Goal: Entertainment & Leisure: Consume media (video, audio)

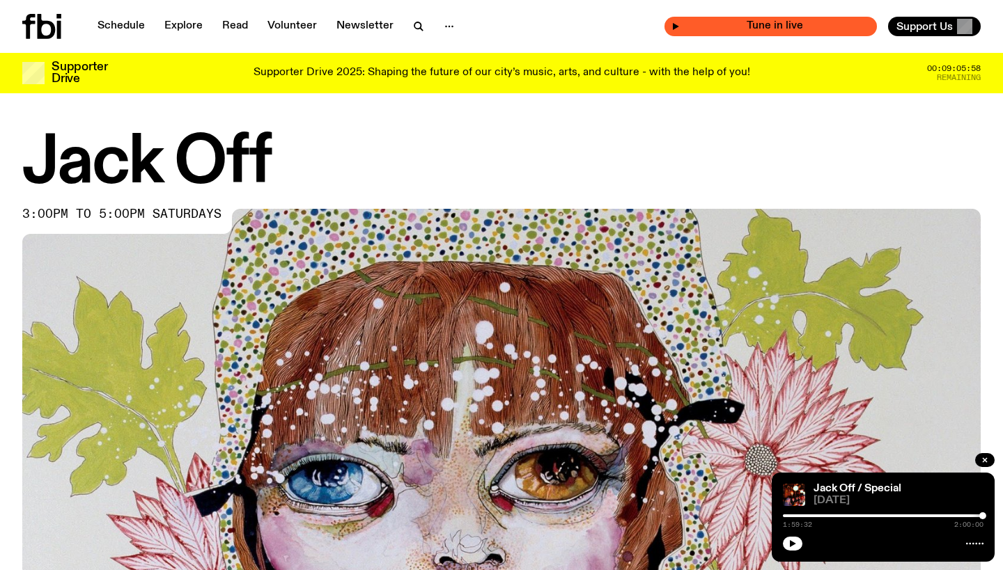
click at [706, 26] on span "Tune in live" at bounding box center [775, 26] width 190 height 10
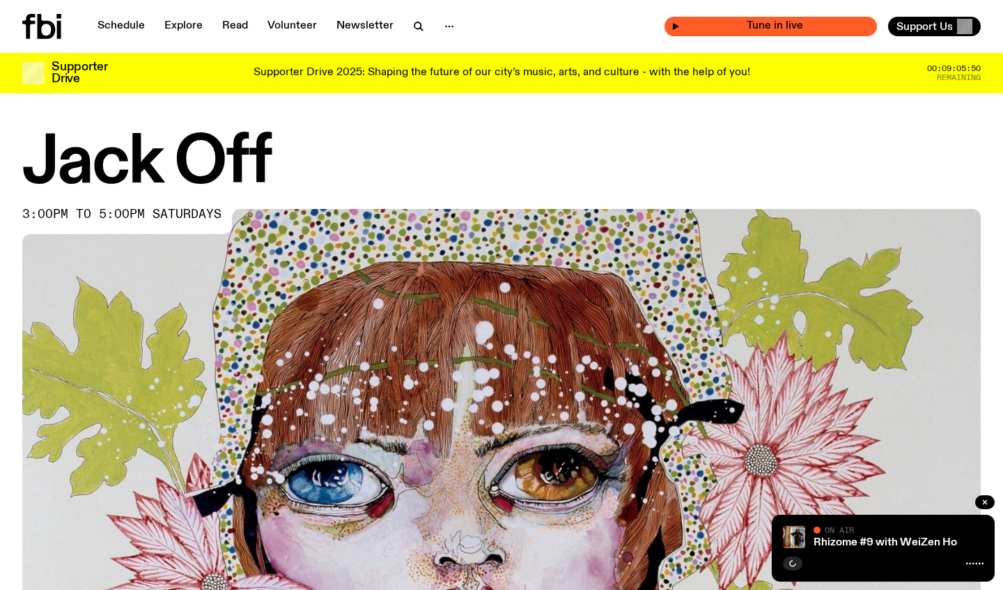
click at [679, 26] on icon "button" at bounding box center [676, 26] width 6 height 7
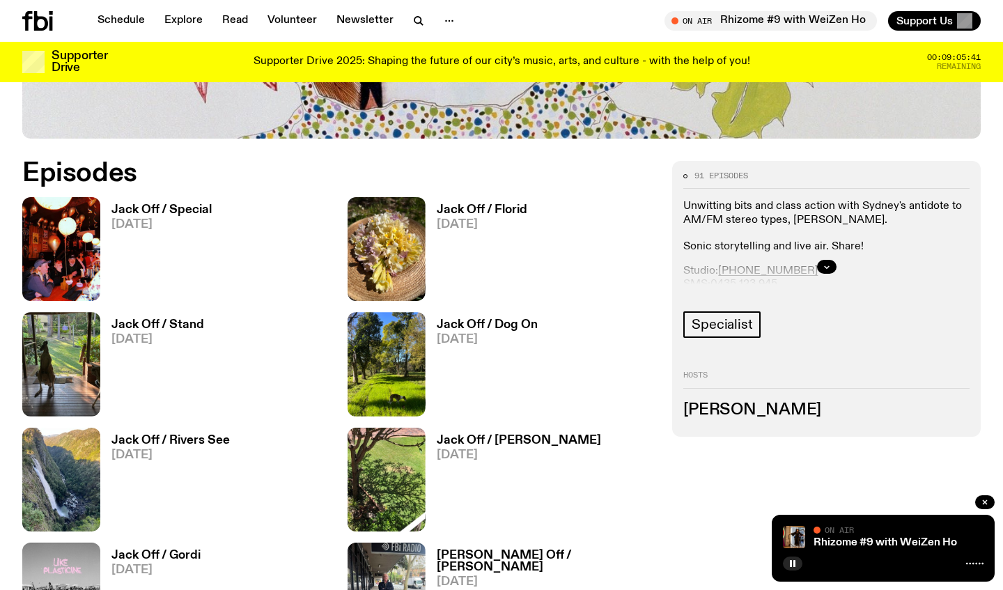
scroll to position [600, 0]
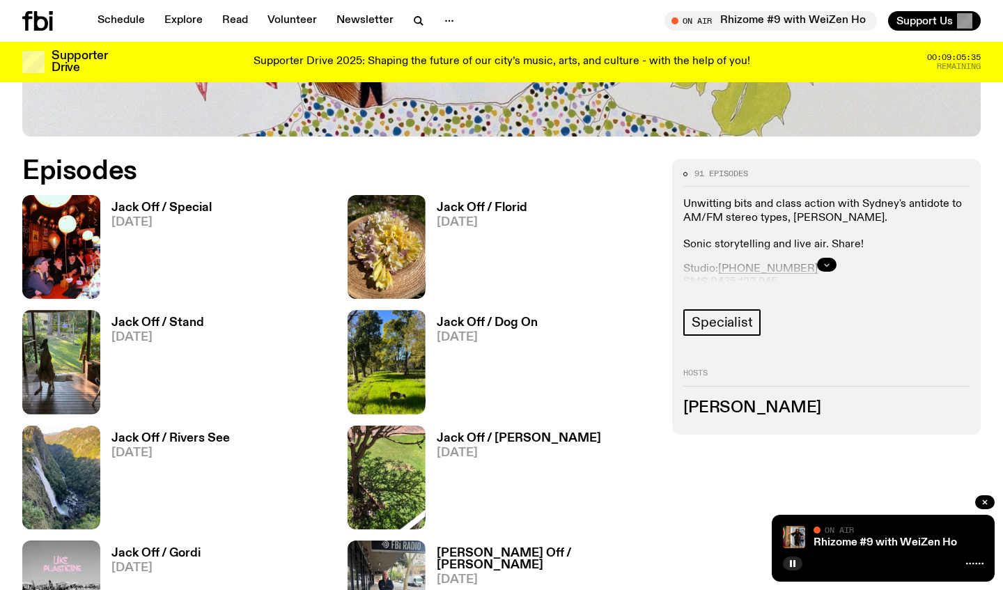
click at [826, 265] on icon "button" at bounding box center [826, 264] width 8 height 8
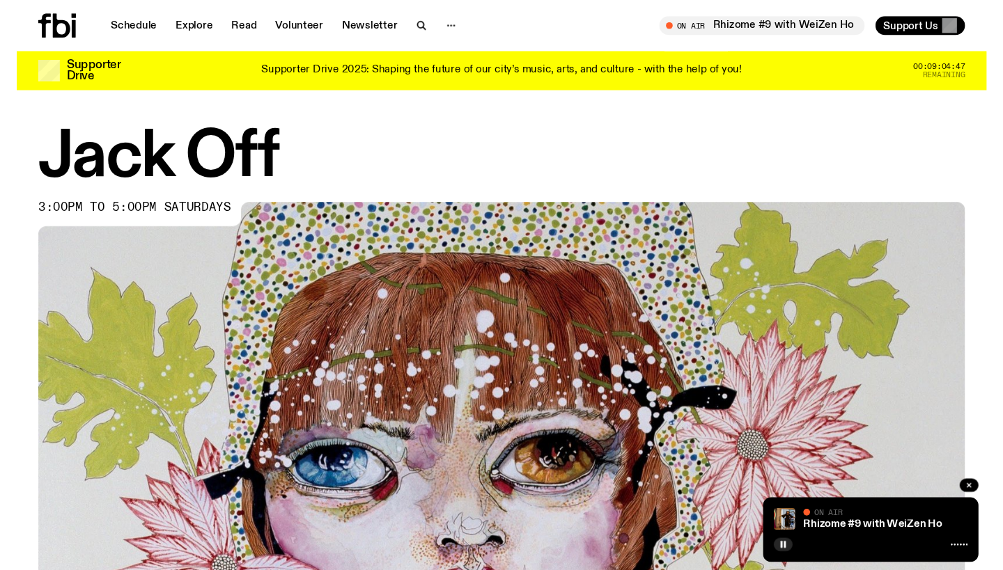
scroll to position [0, 0]
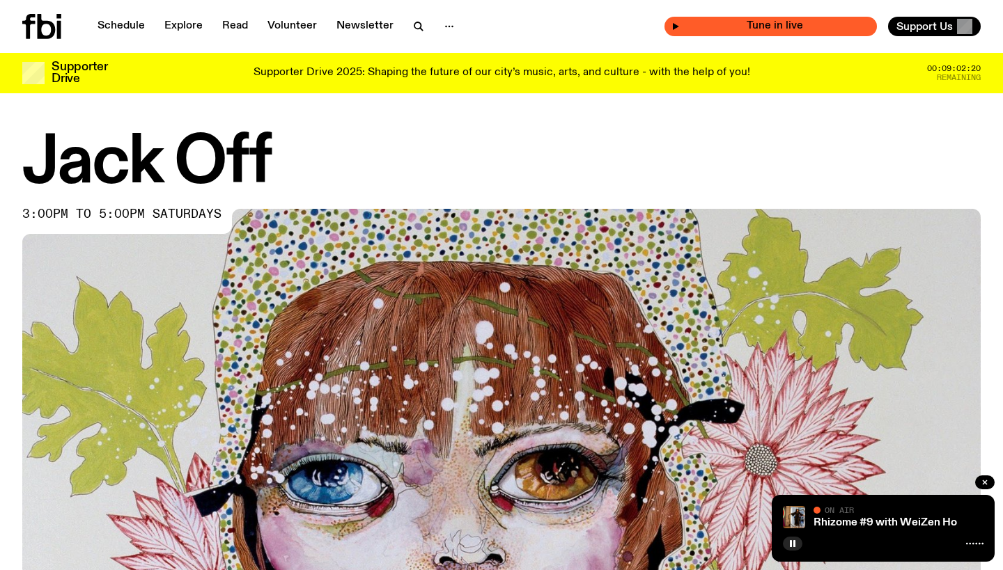
click at [739, 19] on div "Tune in live" at bounding box center [770, 26] width 212 height 19
click at [678, 25] on icon "button" at bounding box center [675, 26] width 8 height 8
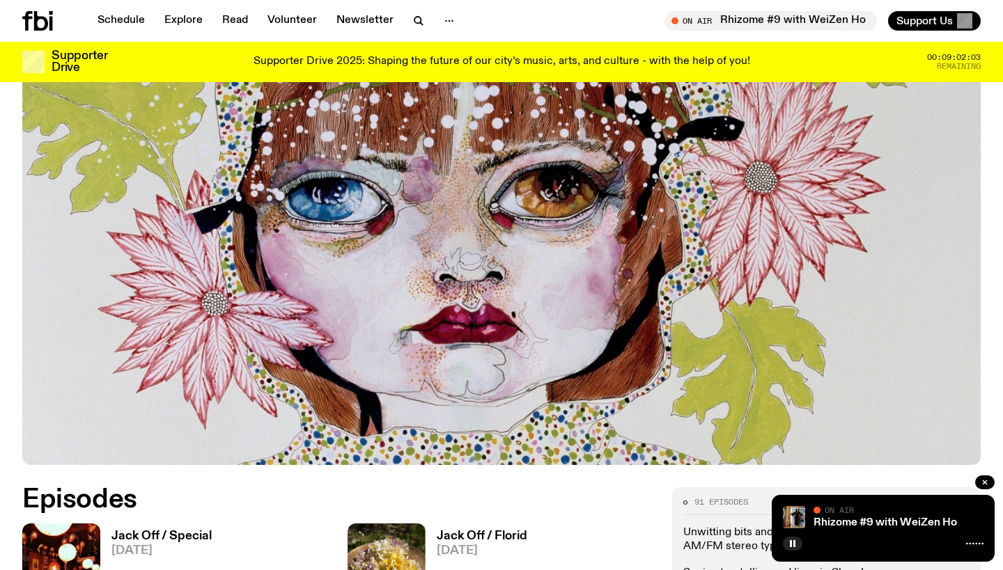
scroll to position [299, 0]
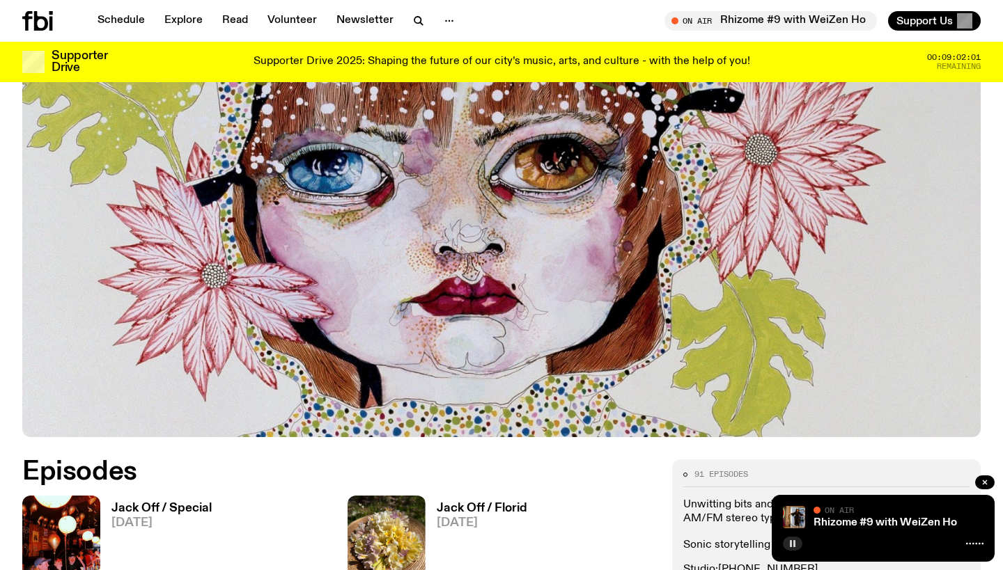
click at [792, 542] on icon "button" at bounding box center [792, 544] width 8 height 8
click at [792, 542] on icon "button" at bounding box center [793, 543] width 6 height 7
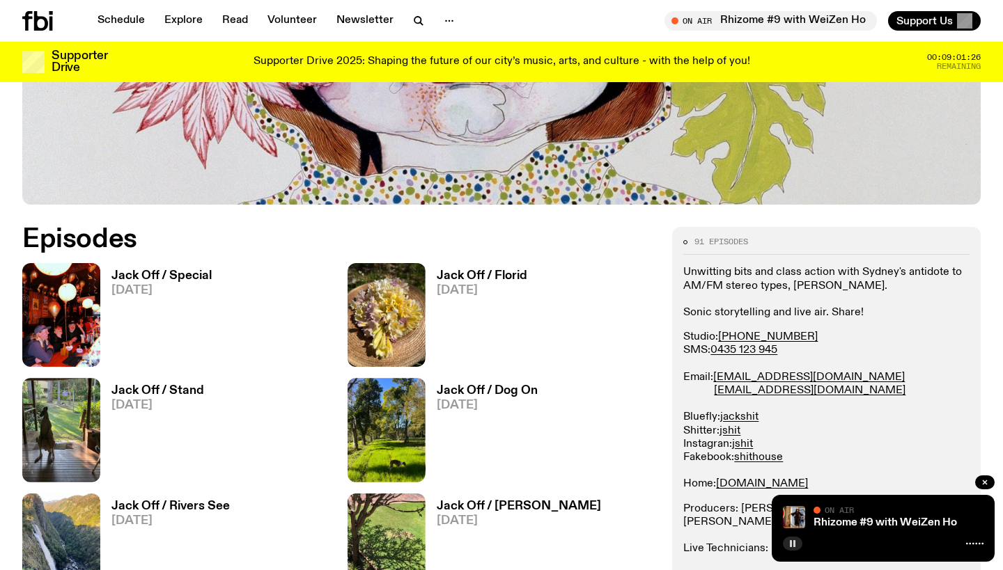
scroll to position [629, 0]
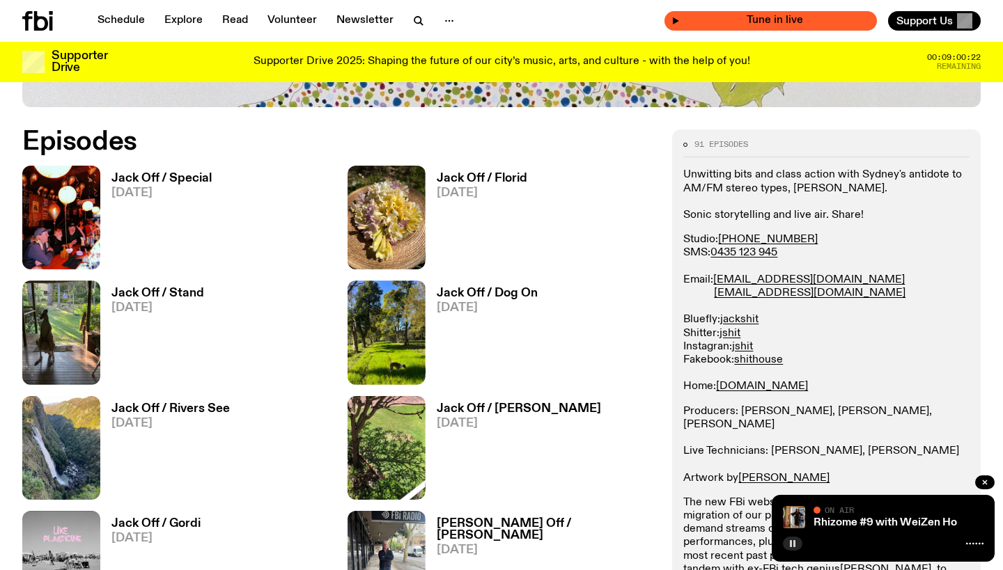
click at [677, 21] on div "Tune in live" at bounding box center [770, 20] width 212 height 19
click at [698, 21] on span "Tune in live" at bounding box center [775, 20] width 190 height 10
click at [677, 18] on icon "button" at bounding box center [675, 21] width 8 height 8
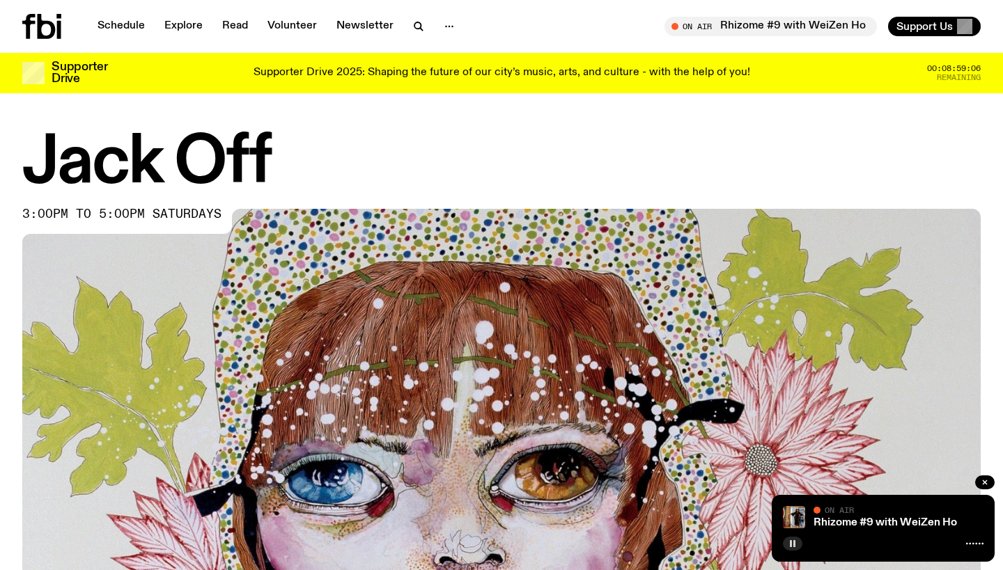
scroll to position [0, 0]
click at [677, 22] on div "Tune in live" at bounding box center [770, 26] width 212 height 19
click at [742, 23] on span "Tune in live" at bounding box center [775, 26] width 190 height 10
click at [793, 544] on rect "button" at bounding box center [794, 543] width 2 height 7
click at [793, 544] on icon "button" at bounding box center [793, 543] width 6 height 7
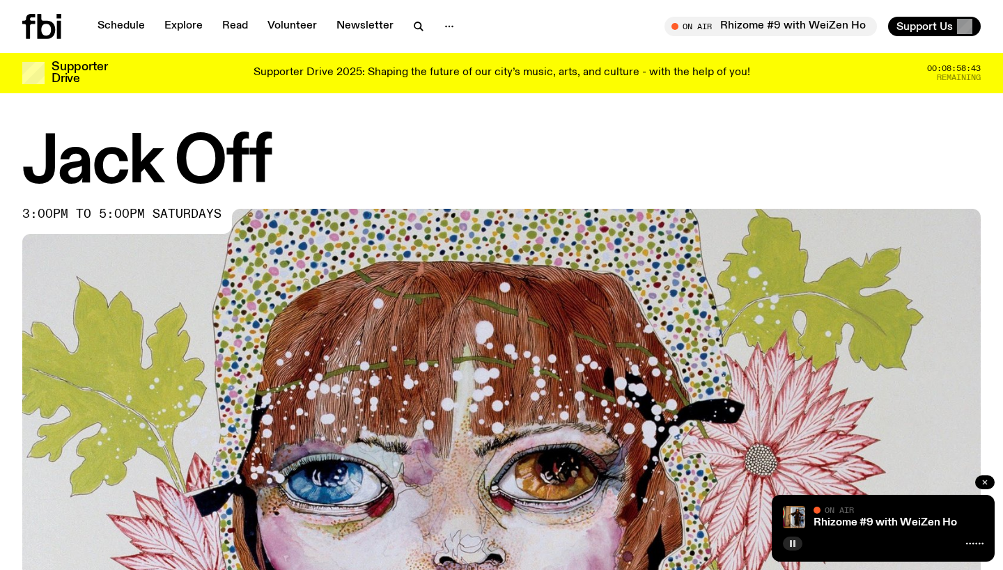
click at [984, 479] on icon "button" at bounding box center [984, 482] width 8 height 8
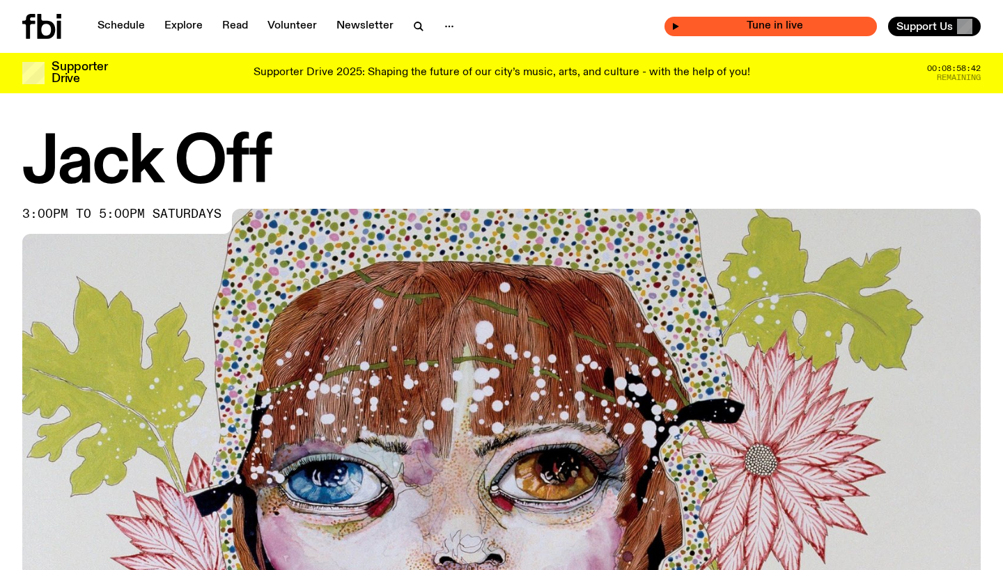
click at [693, 26] on span "Tune in live" at bounding box center [775, 26] width 190 height 10
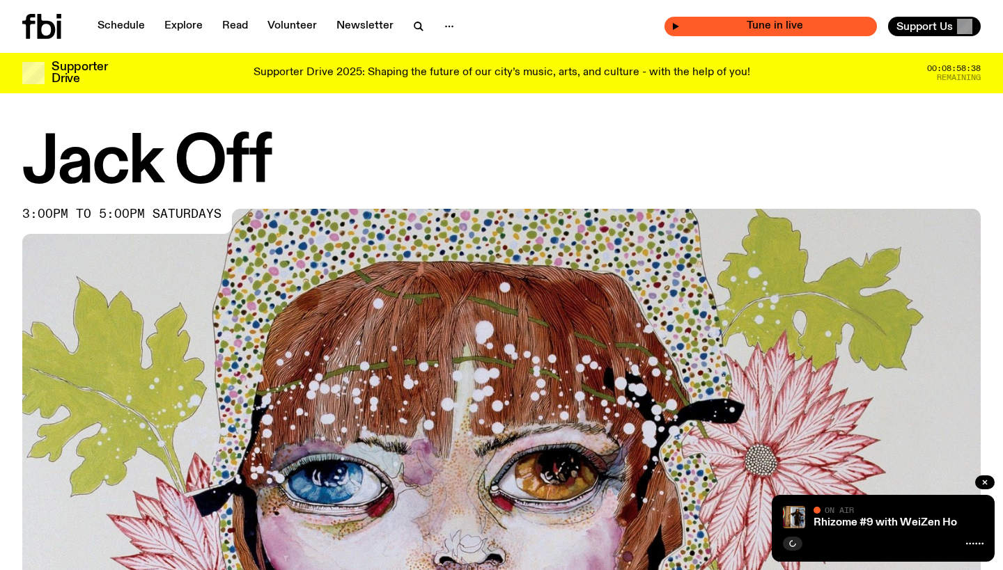
click at [678, 24] on icon "button" at bounding box center [675, 26] width 8 height 8
